Goal: Task Accomplishment & Management: Use online tool/utility

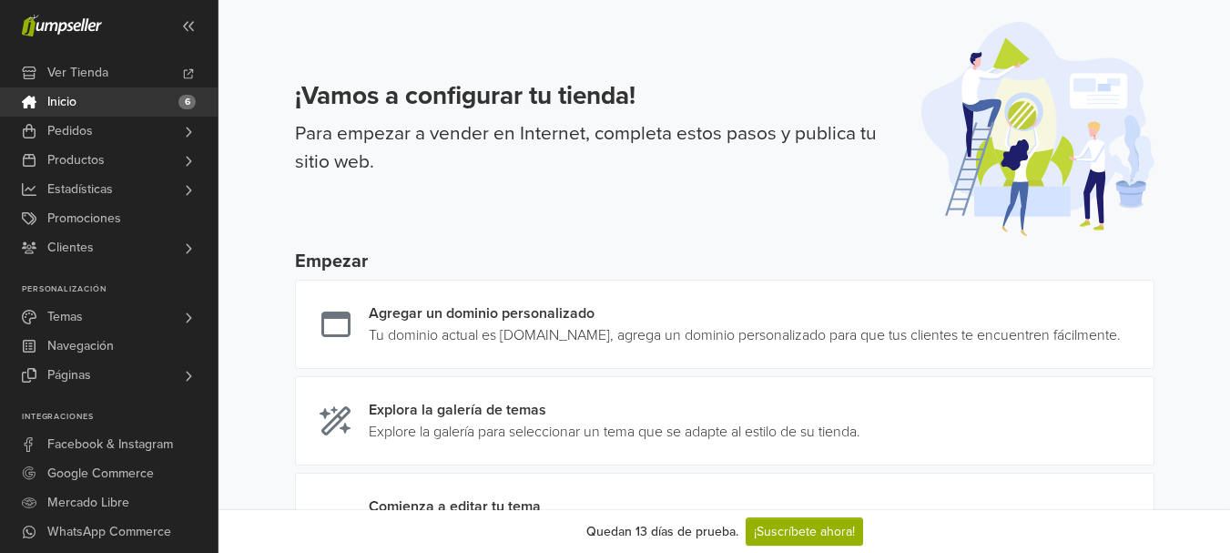
click at [112, 112] on link "Inicio 6" at bounding box center [109, 101] width 218 height 29
click at [109, 127] on link "Pedidos" at bounding box center [109, 131] width 218 height 29
click at [131, 71] on link "Ver Tienda" at bounding box center [109, 72] width 218 height 29
click at [145, 132] on link "Pedidos" at bounding box center [109, 131] width 218 height 29
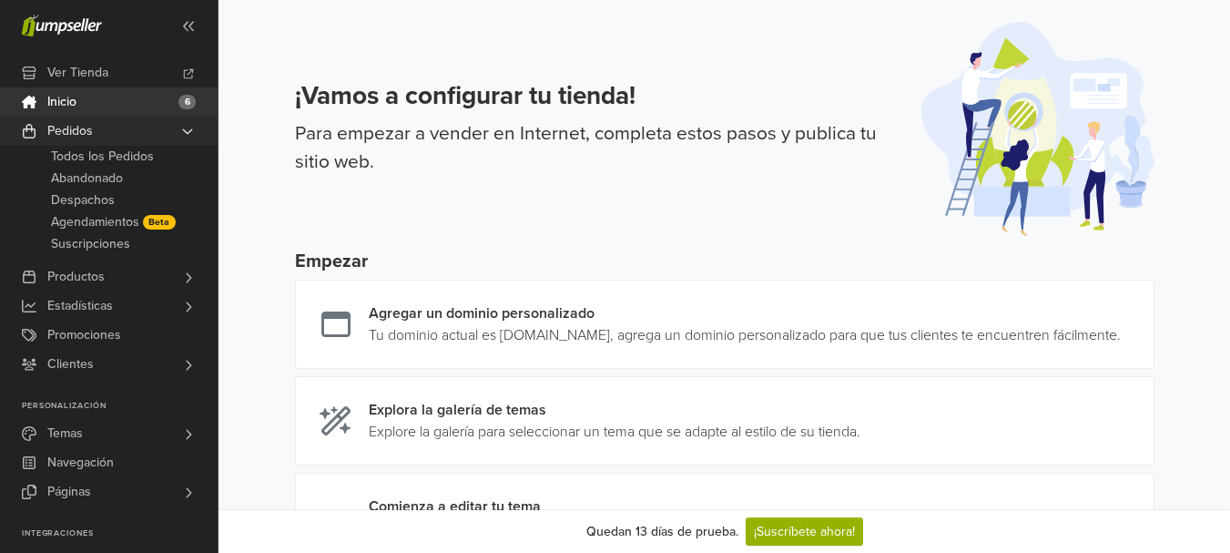
click at [144, 127] on link "Pedidos" at bounding box center [109, 131] width 218 height 29
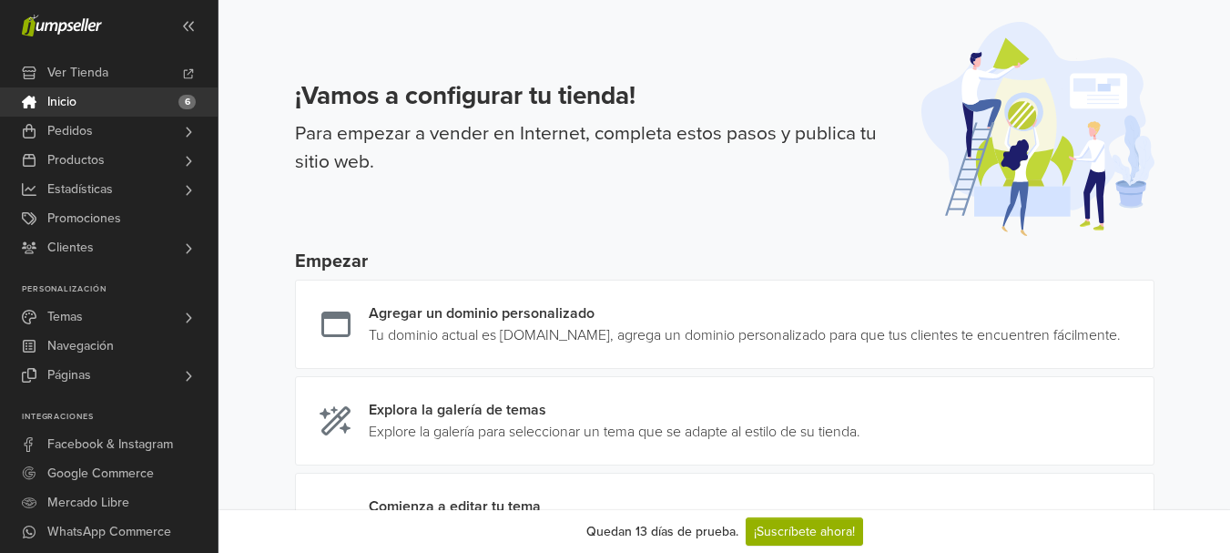
click at [141, 106] on link "Inicio 6" at bounding box center [109, 101] width 218 height 29
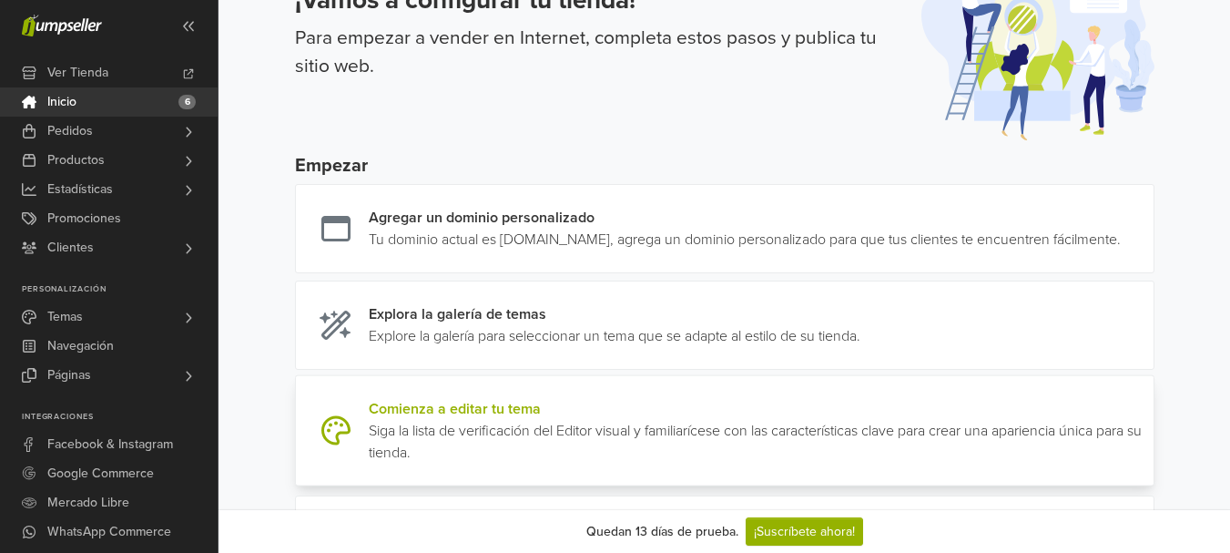
scroll to position [182, 0]
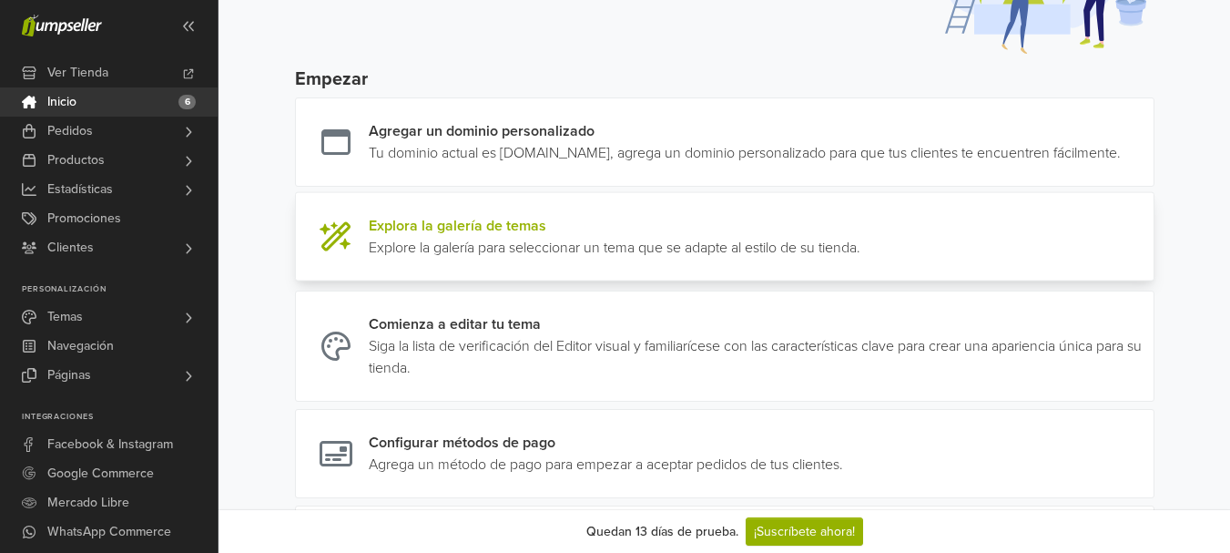
click at [860, 259] on link at bounding box center [860, 237] width 0 height 44
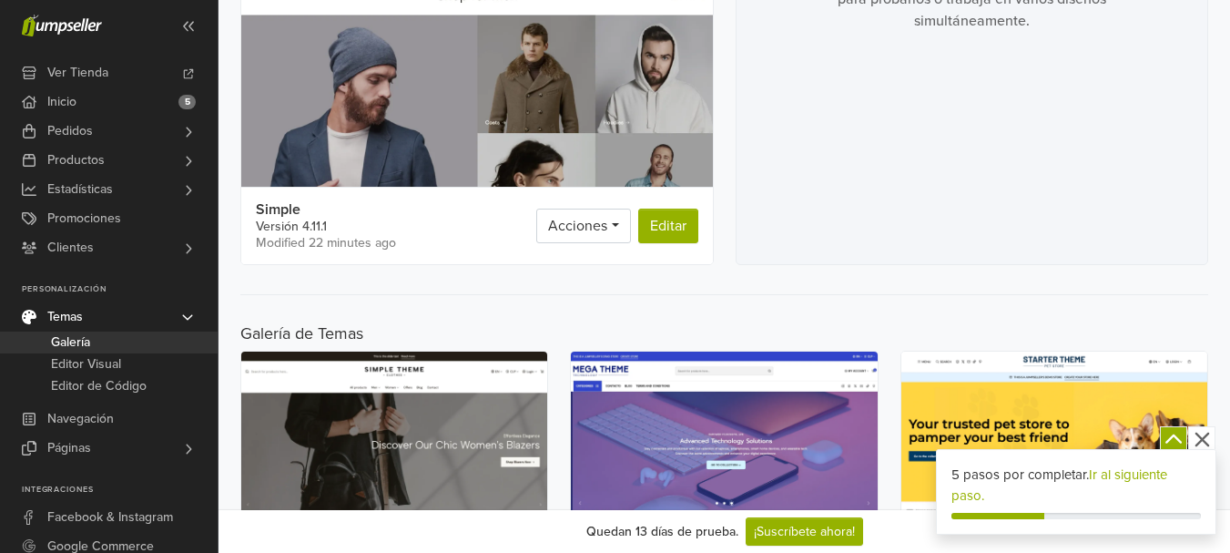
scroll to position [455, 0]
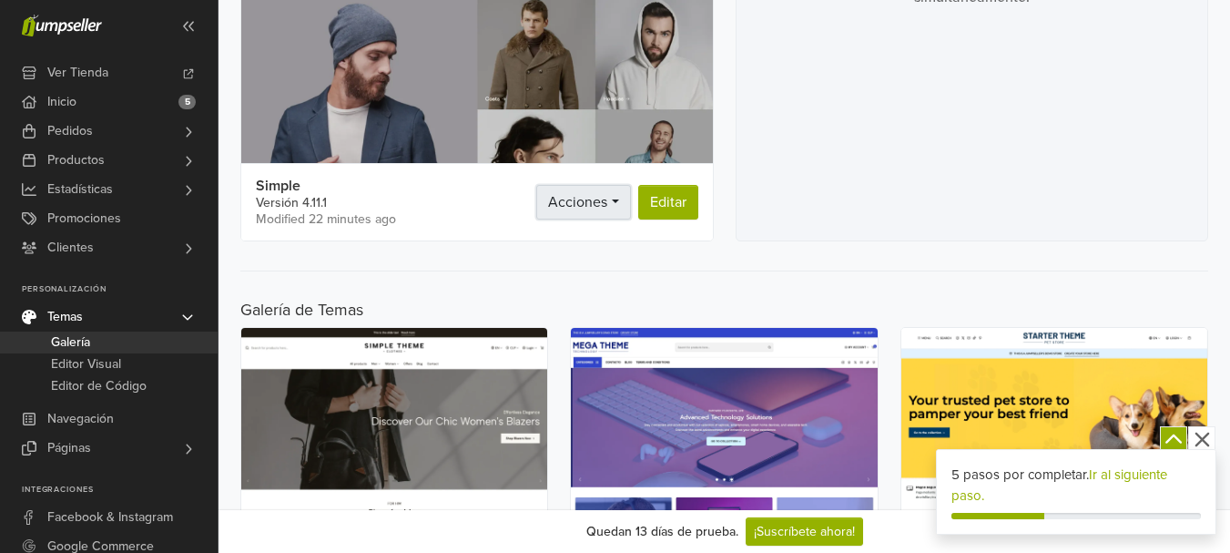
click at [610, 192] on link "Acciones" at bounding box center [583, 202] width 94 height 35
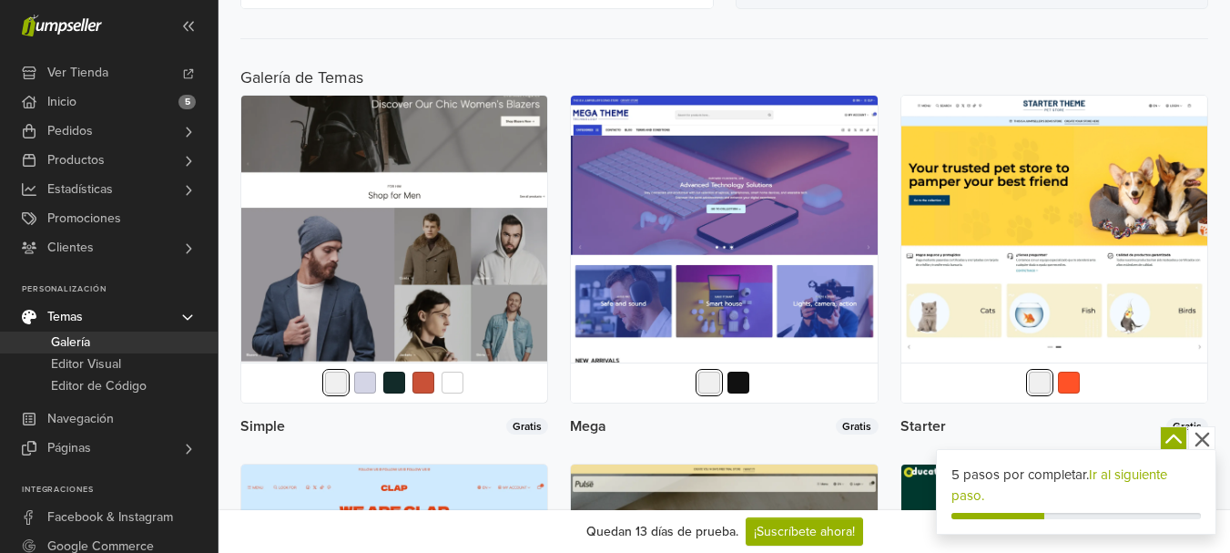
scroll to position [637, 0]
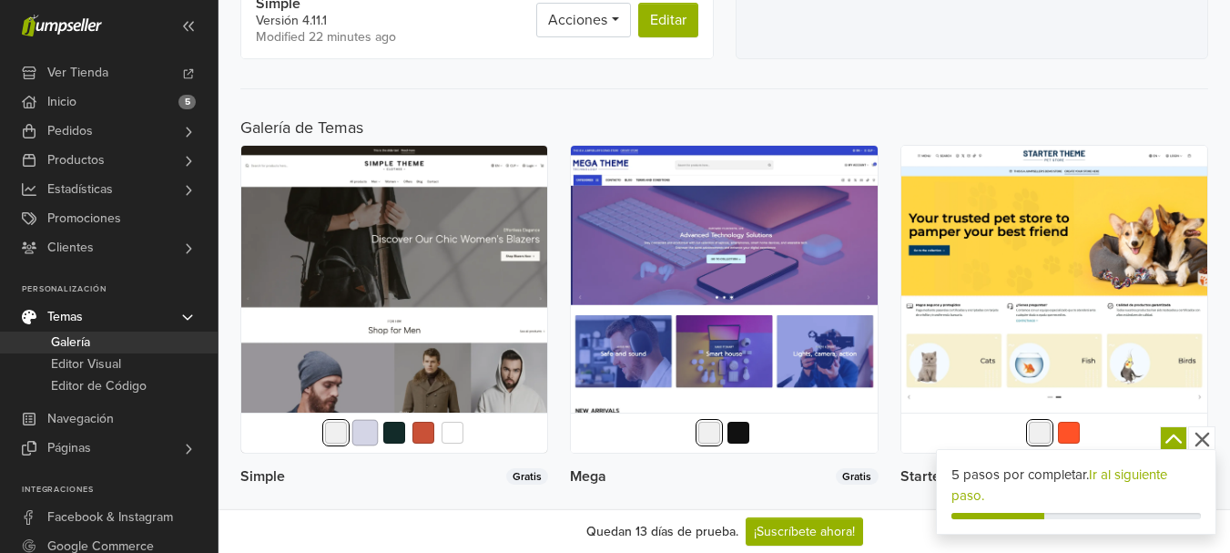
click at [355, 433] on button "button" at bounding box center [365, 433] width 26 height 26
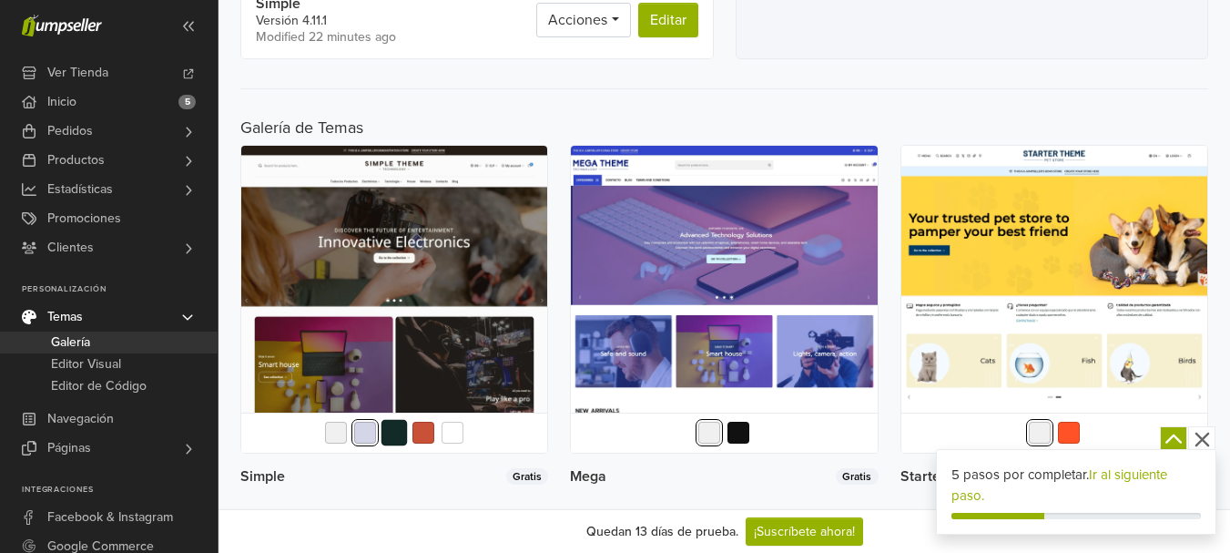
click at [398, 438] on button "button" at bounding box center [394, 433] width 26 height 26
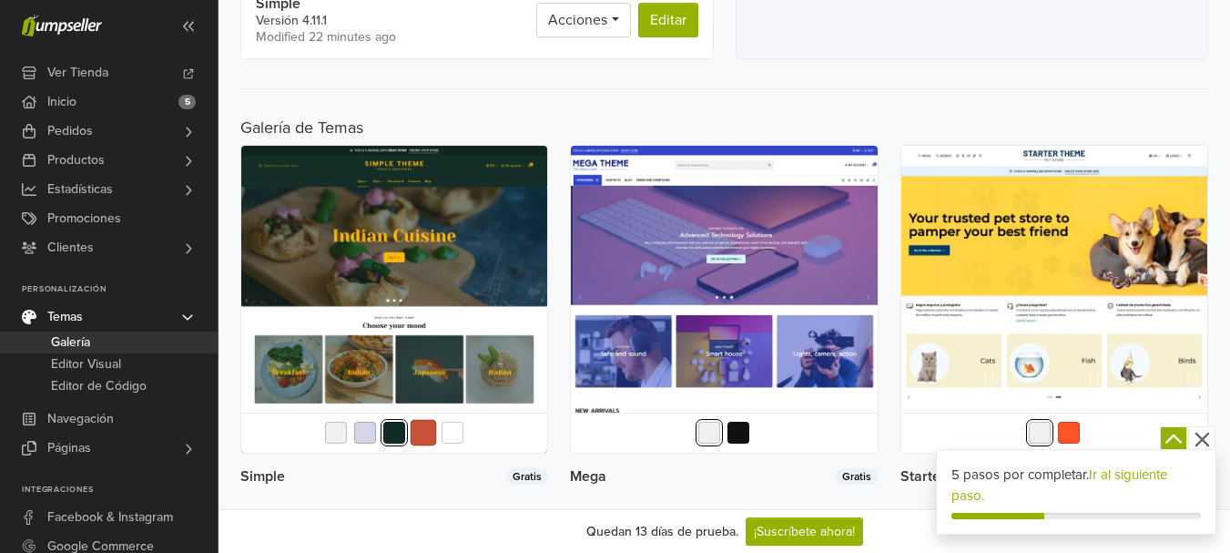
click at [426, 436] on button "button" at bounding box center [424, 433] width 26 height 26
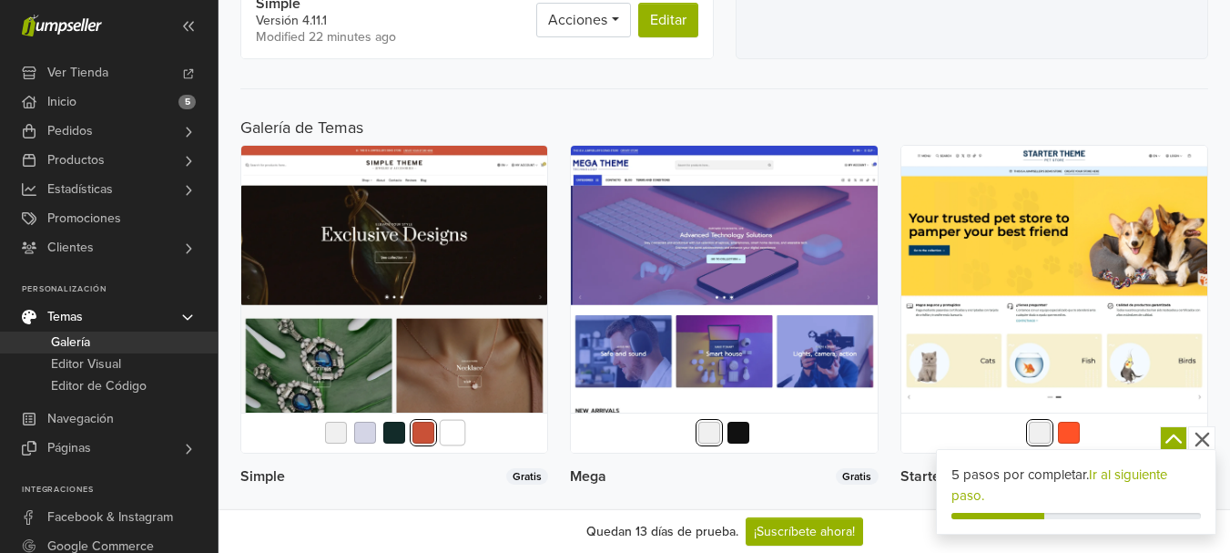
click at [451, 435] on button "button" at bounding box center [453, 433] width 26 height 26
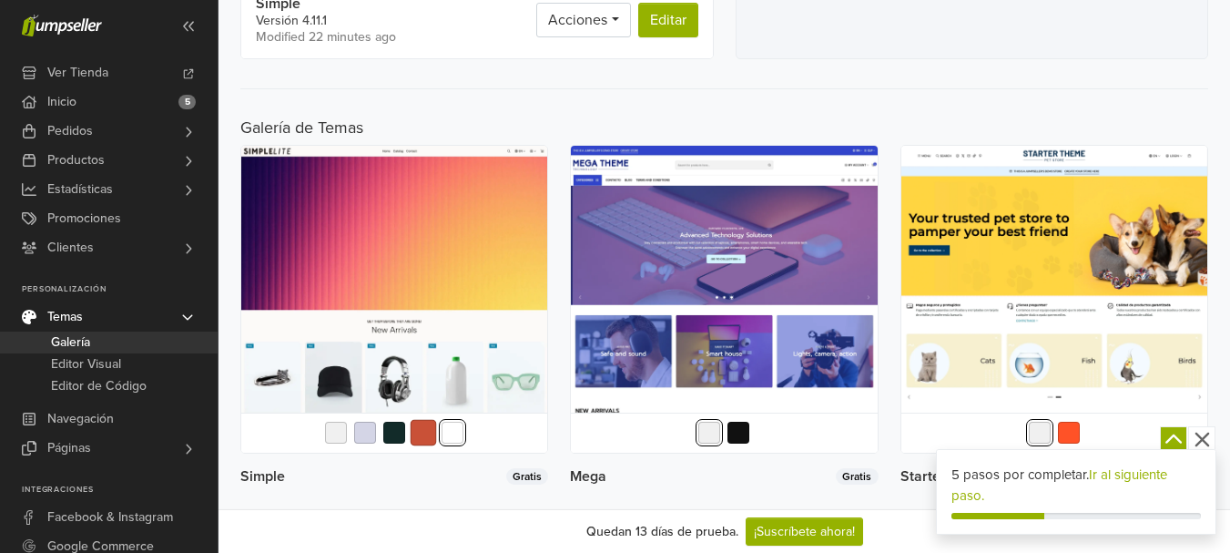
click at [422, 434] on button "button" at bounding box center [424, 433] width 26 height 26
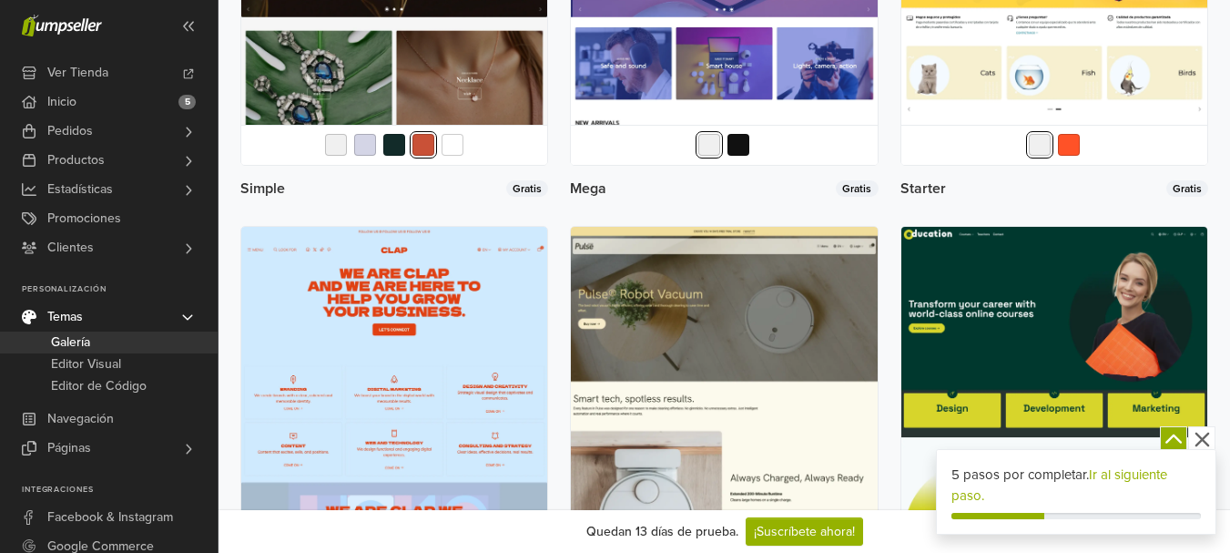
scroll to position [1015, 0]
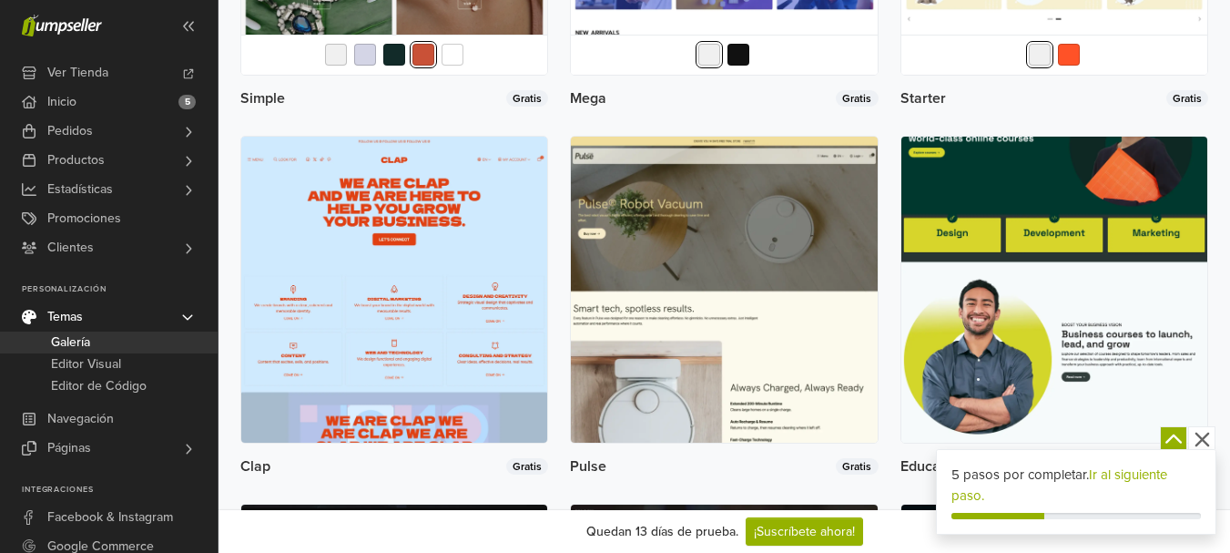
click at [1108, 236] on img at bounding box center [1054, 290] width 306 height 306
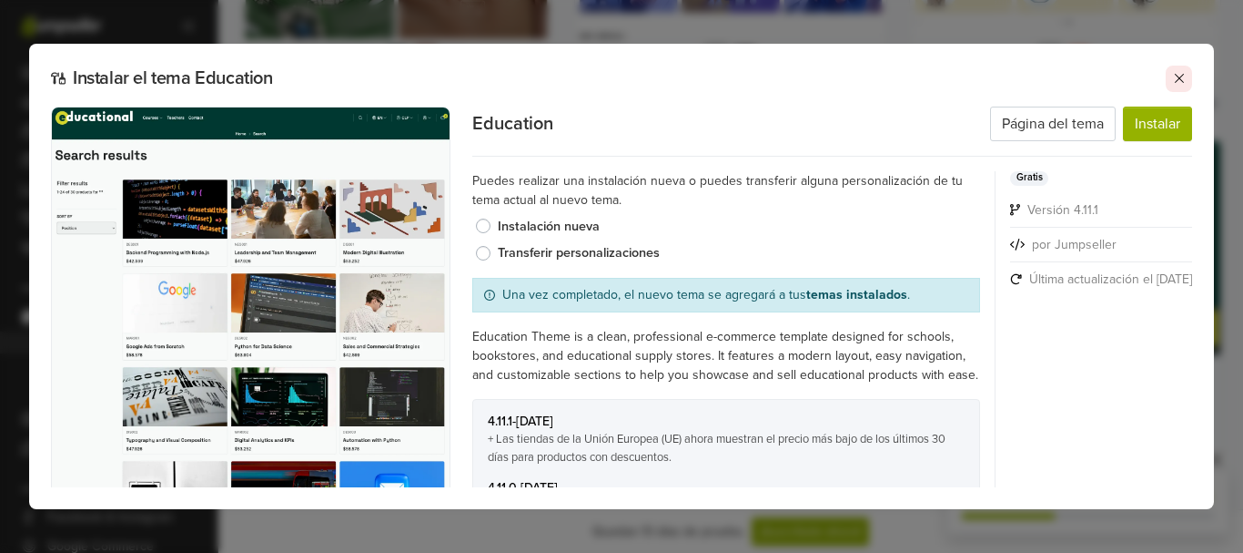
click at [1179, 83] on icon at bounding box center [1179, 78] width 15 height 15
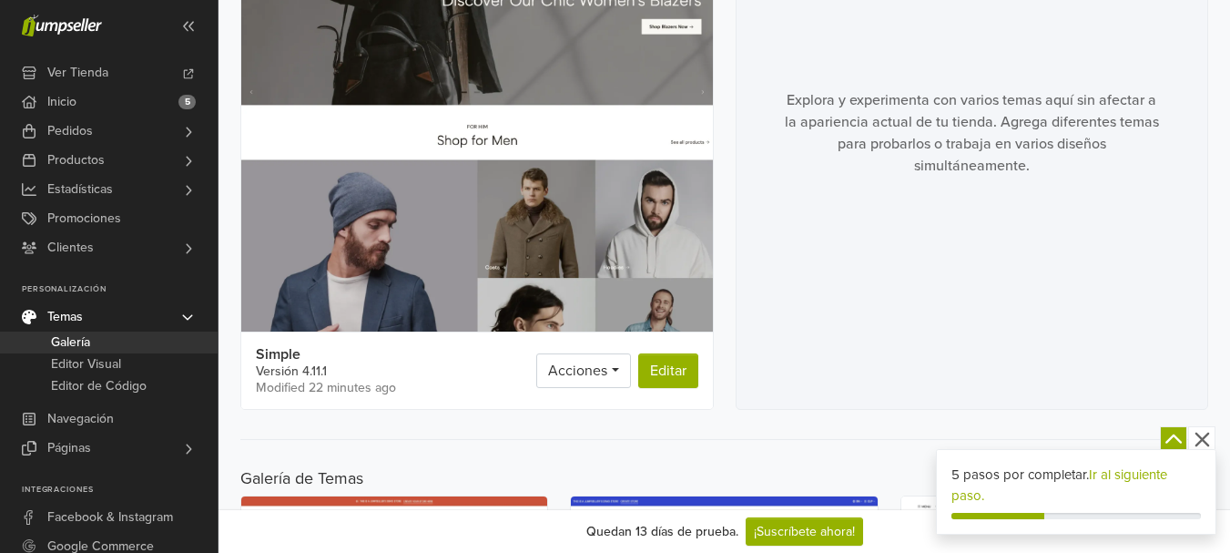
scroll to position [14, 0]
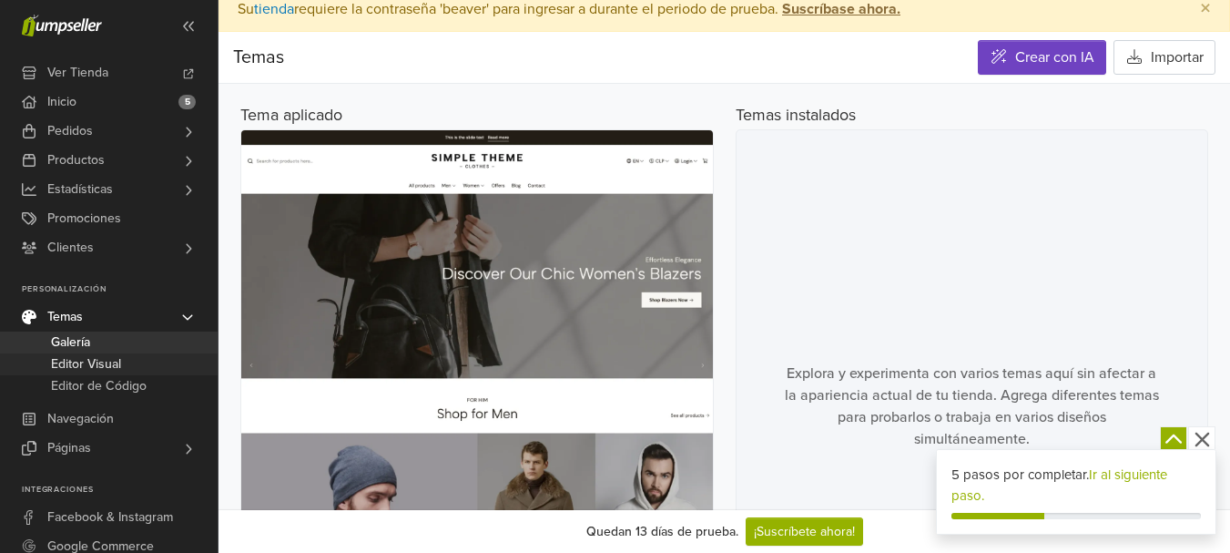
click at [121, 370] on span "Editor Visual" at bounding box center [86, 364] width 70 height 22
